Goal: Transaction & Acquisition: Subscribe to service/newsletter

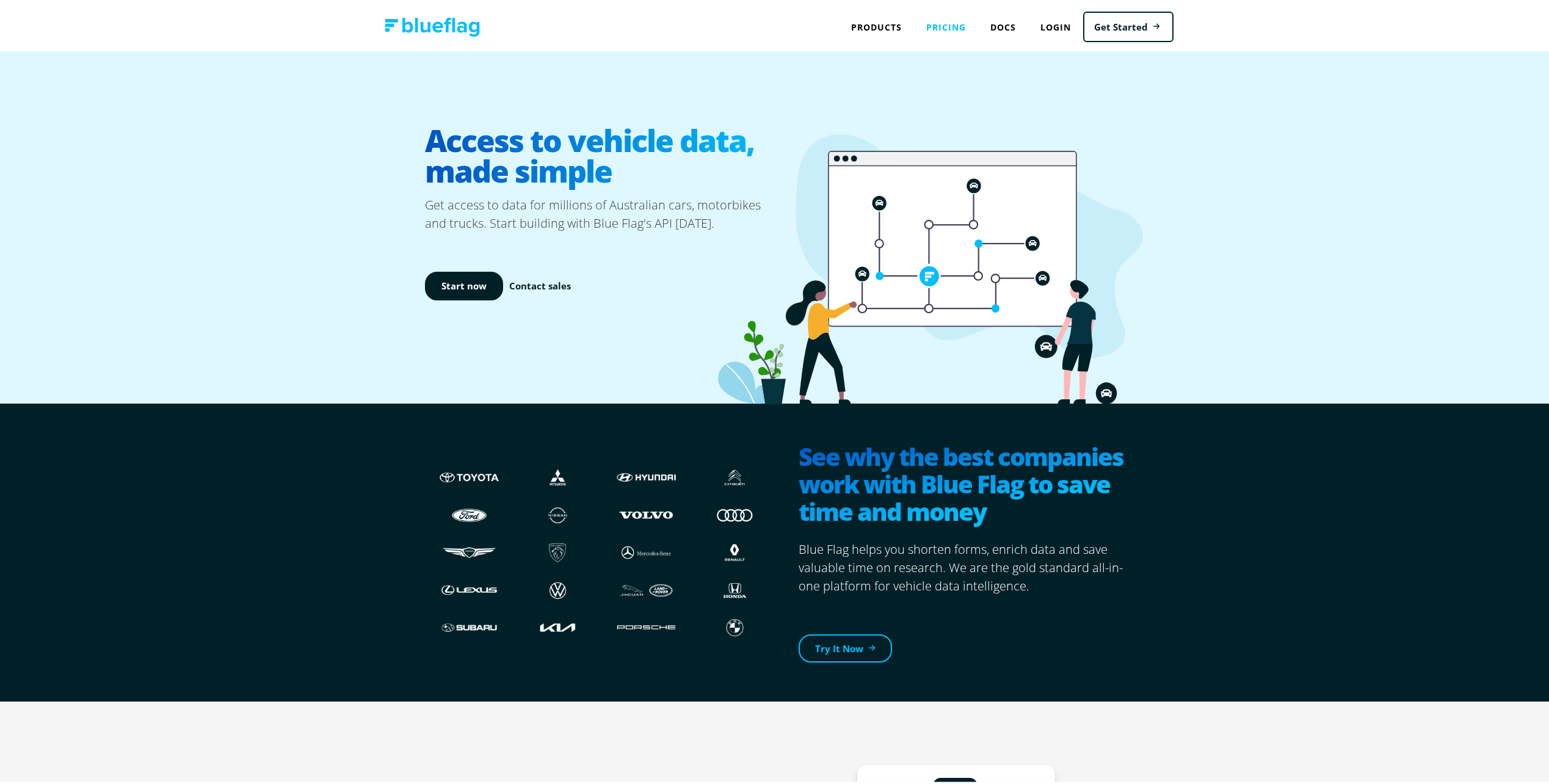
click at [924, 27] on link "Pricing" at bounding box center [946, 25] width 64 height 25
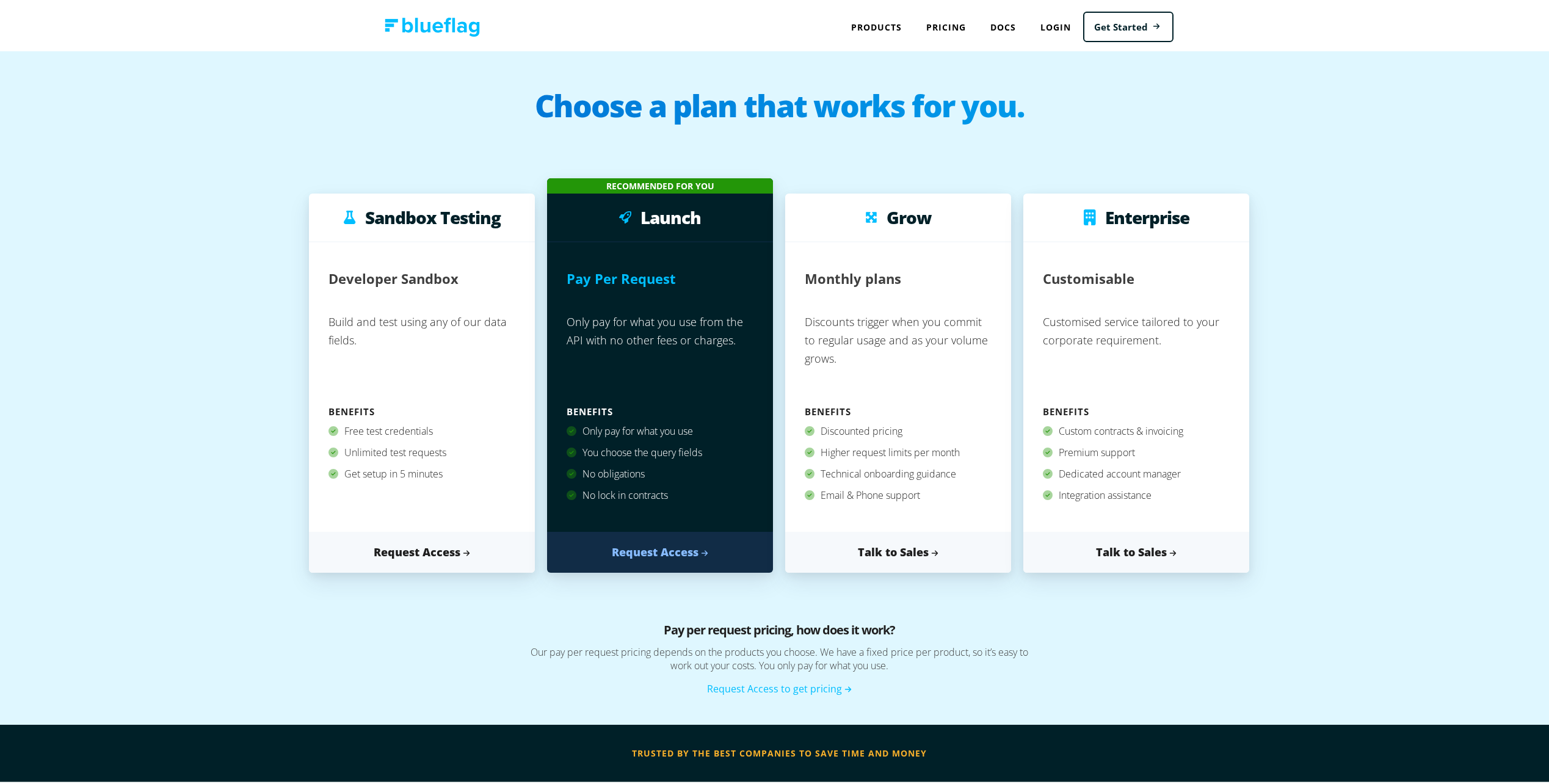
click at [845, 40] on div "Products API NEVDIS Plate to VIN vin, chassis, registration plate, registration…" at bounding box center [1006, 25] width 335 height 49
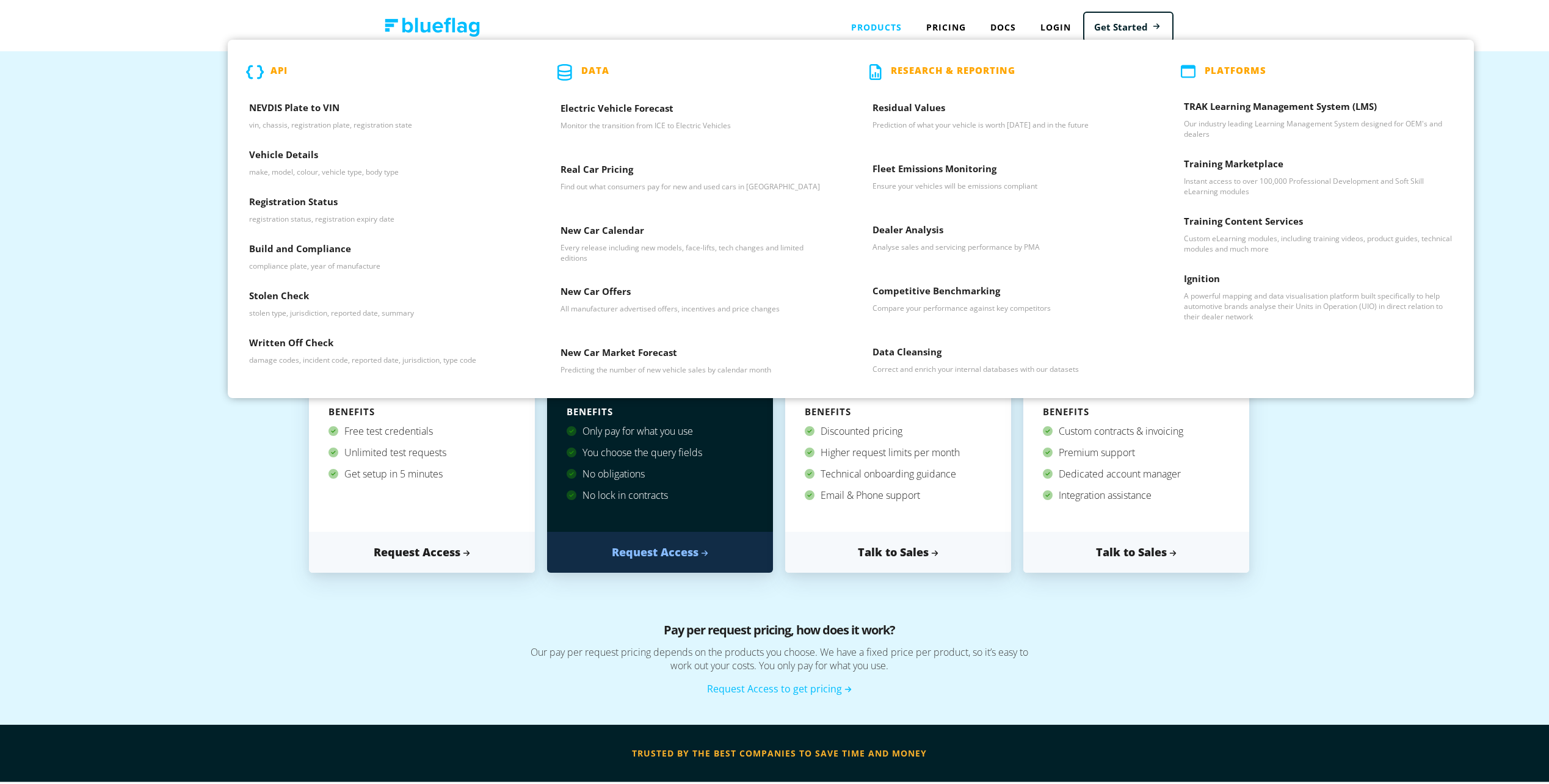
click at [872, 24] on div "Products API NEVDIS Plate to VIN vin, chassis, registration plate, registration…" at bounding box center [877, 25] width 75 height 25
click at [860, 15] on div "Products API NEVDIS Plate to VIN vin, chassis, registration plate, registration…" at bounding box center [877, 25] width 75 height 25
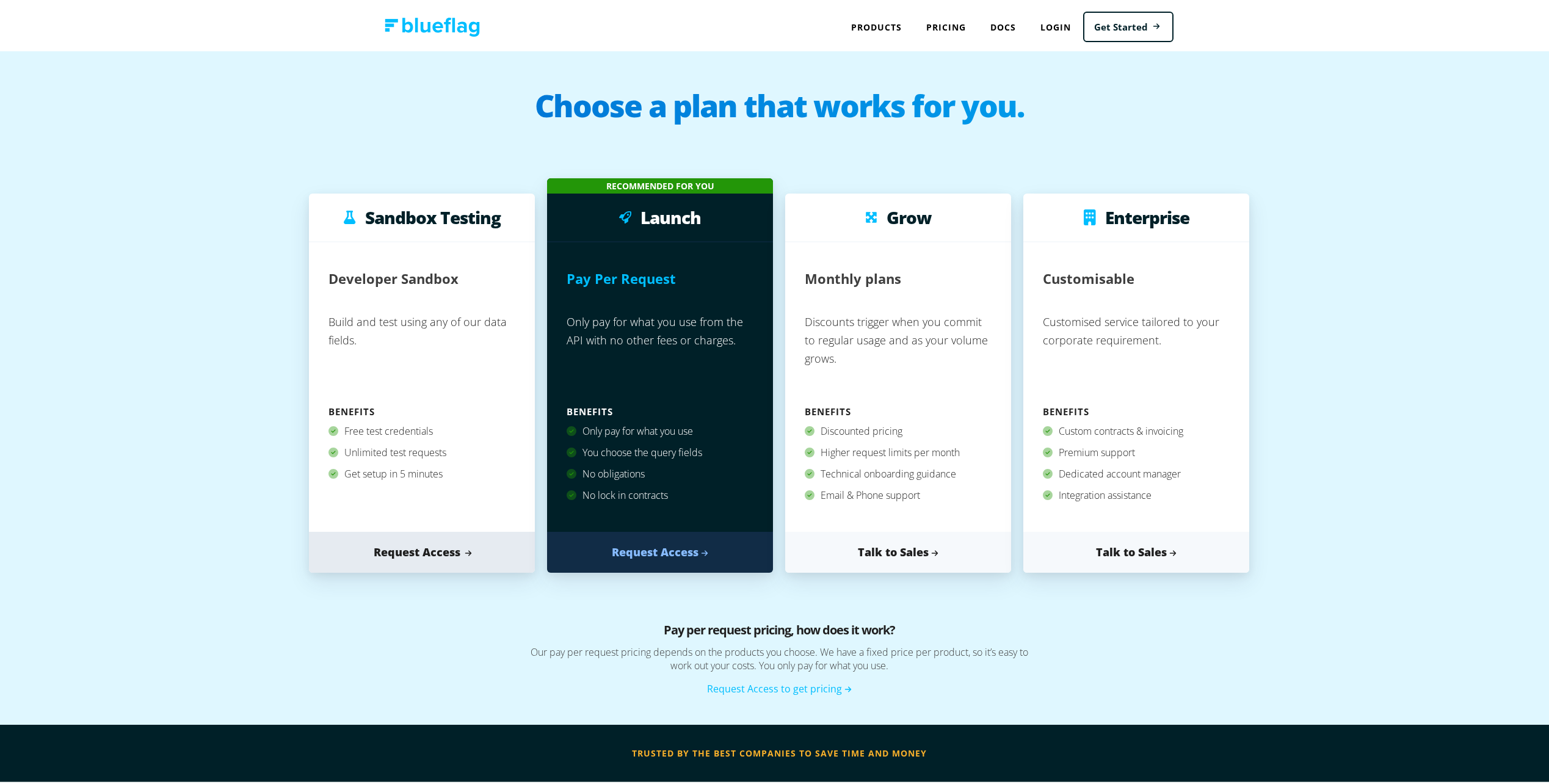
click at [403, 540] on link "Request Access" at bounding box center [421, 549] width 226 height 41
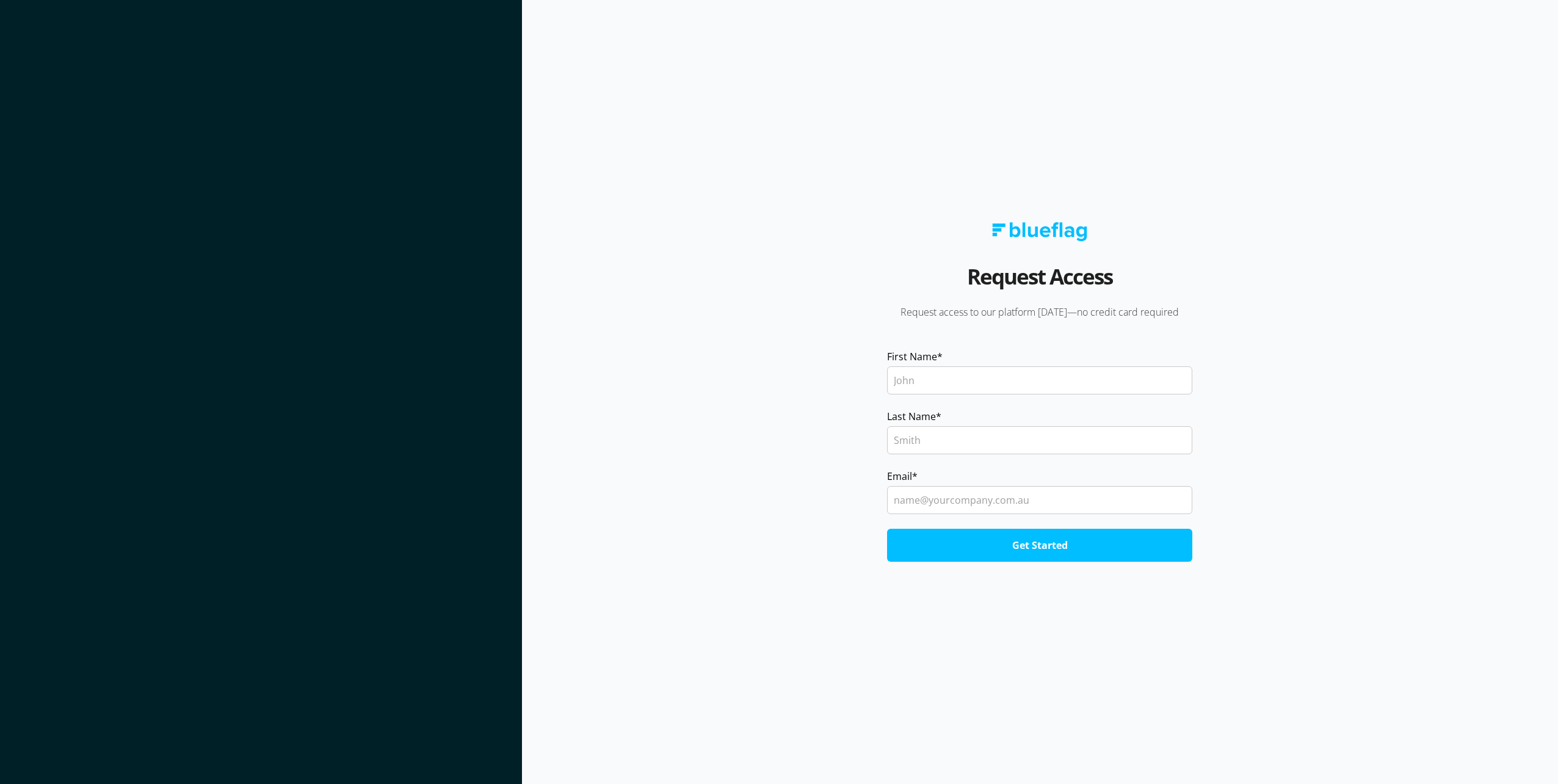
click at [965, 398] on fieldset "First Name * Last Name *" at bounding box center [1039, 409] width 305 height 120
click at [973, 384] on input "First Name *" at bounding box center [1039, 380] width 305 height 28
type input "[PERSON_NAME]"
type input "[GEOGRAPHIC_DATA]"
type input "[PERSON_NAME][EMAIL_ADDRESS][PERSON_NAME][DOMAIN_NAME]"
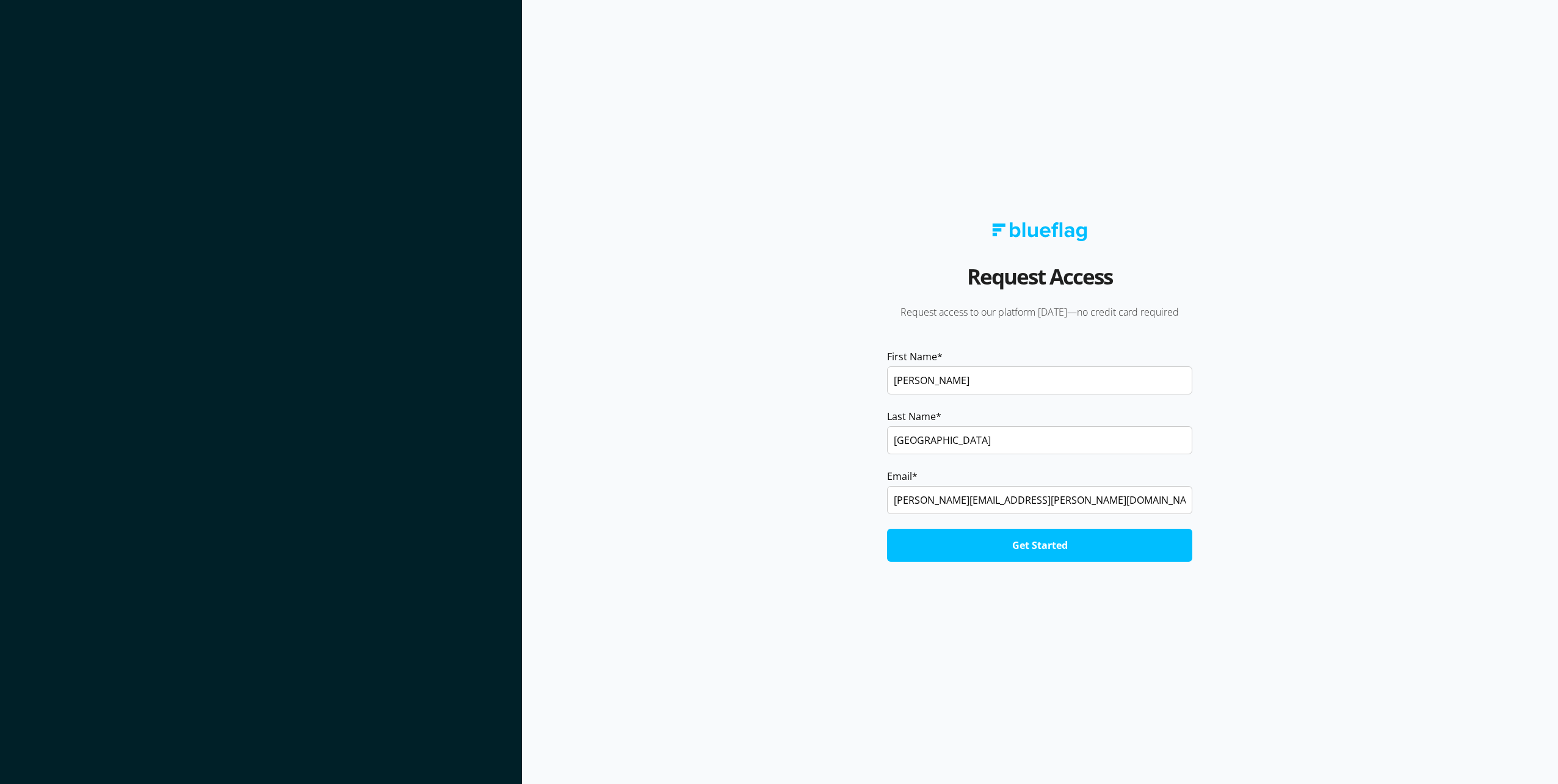
click at [887, 529] on input "Get Started" at bounding box center [1039, 546] width 305 height 33
